Goal: Task Accomplishment & Management: Complete application form

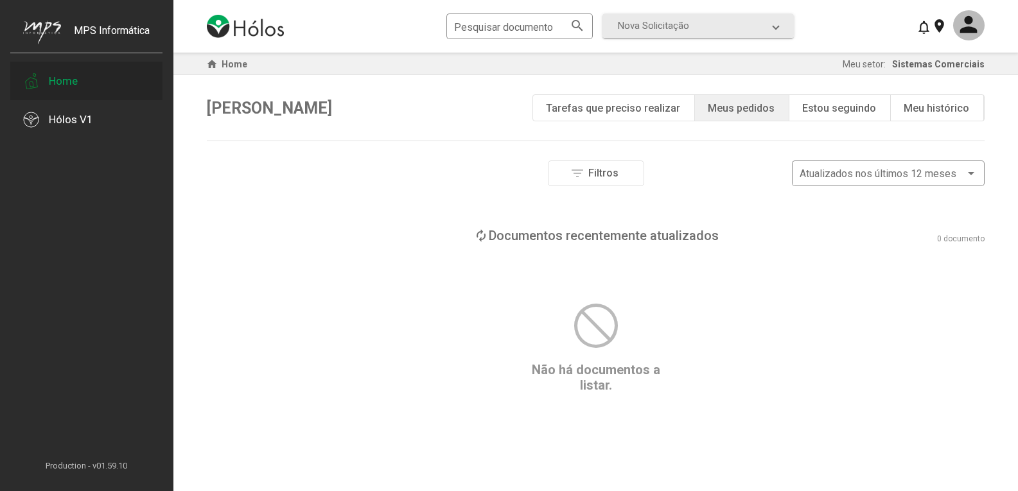
click at [71, 83] on div "Home" at bounding box center [63, 80] width 29 height 13
click at [83, 127] on div "Hólos V1" at bounding box center [86, 119] width 152 height 39
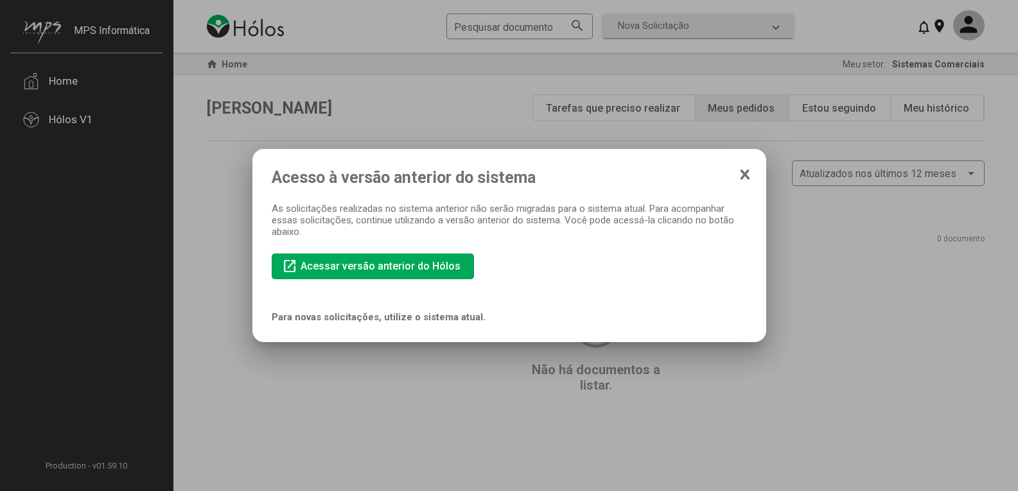
click at [749, 171] on icon at bounding box center [745, 174] width 10 height 13
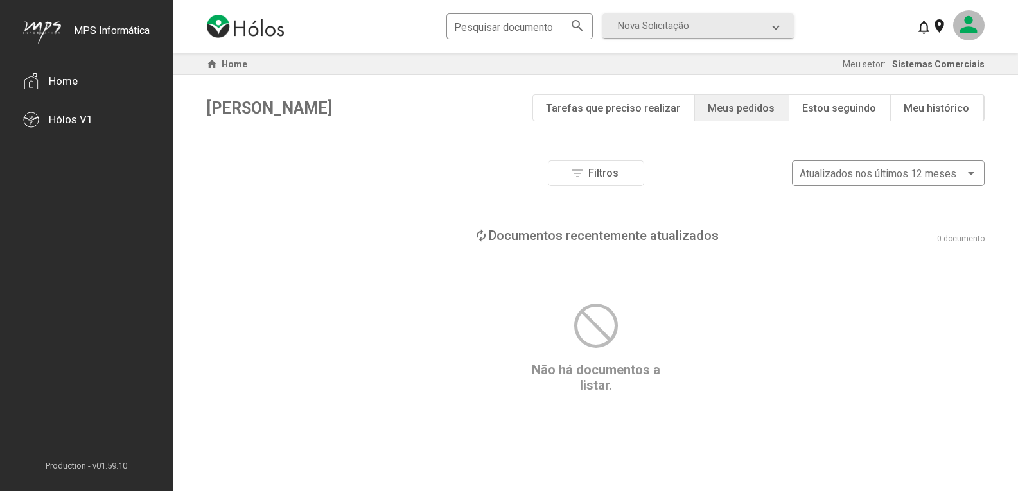
click at [971, 27] on mat-icon at bounding box center [968, 25] width 31 height 30
click at [971, 27] on div at bounding box center [509, 245] width 1018 height 491
click at [655, 20] on span "Nova Solicitação" at bounding box center [653, 26] width 71 height 12
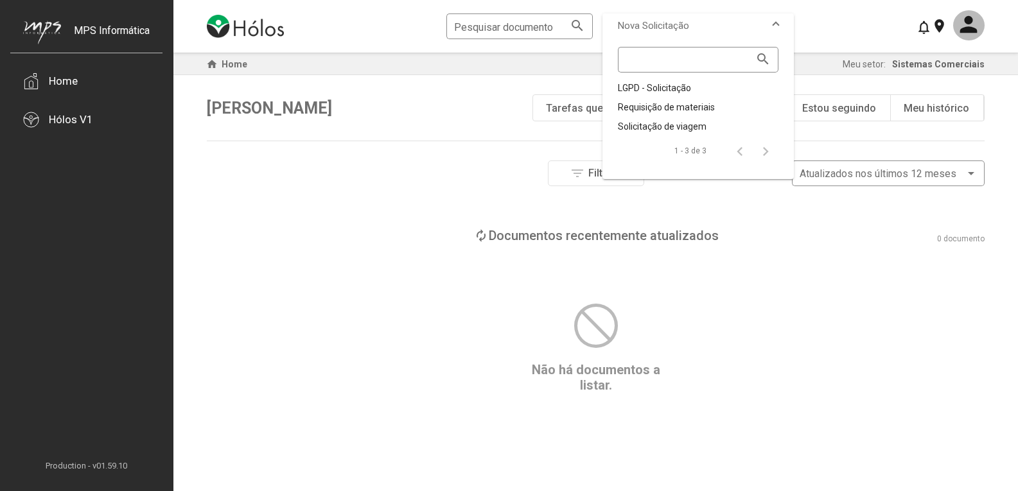
click at [655, 20] on span "Nova Solicitação" at bounding box center [653, 26] width 71 height 12
